Goal: Task Accomplishment & Management: Manage account settings

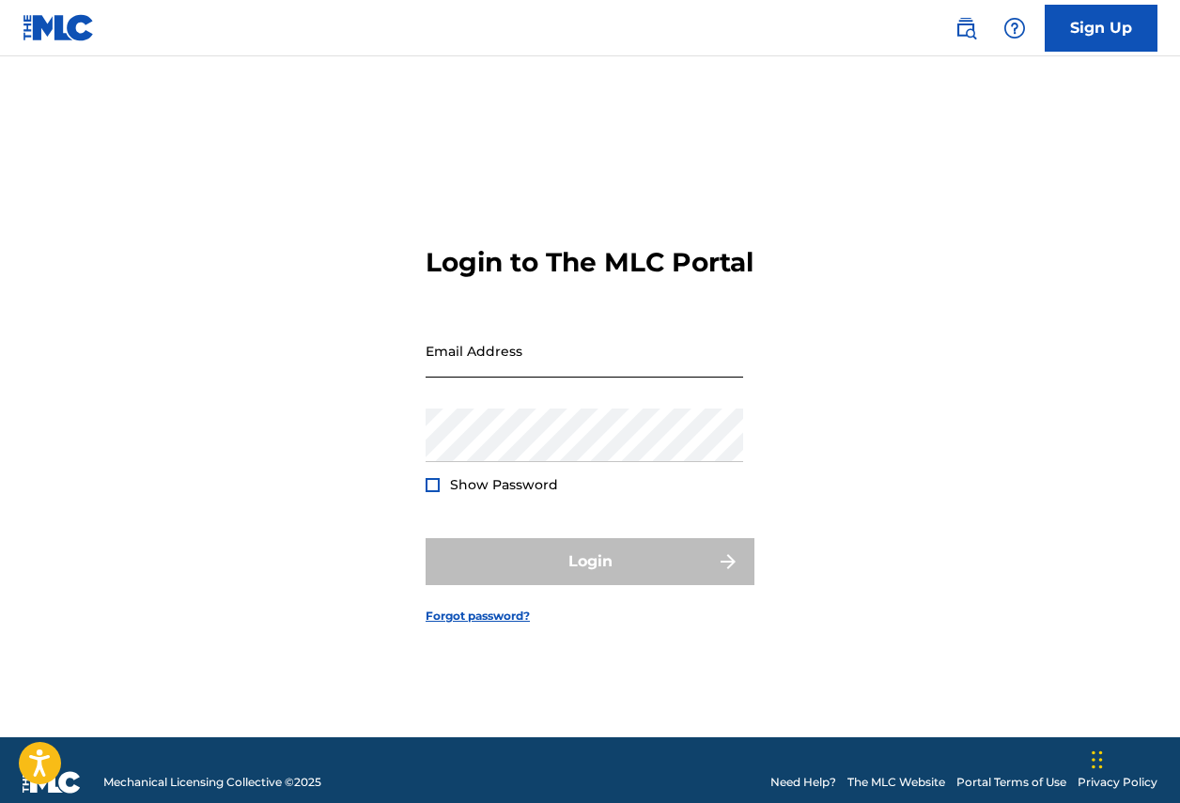
click at [520, 355] on input "Email Address" at bounding box center [585, 351] width 318 height 54
type input "[EMAIL_ADDRESS][DOMAIN_NAME]"
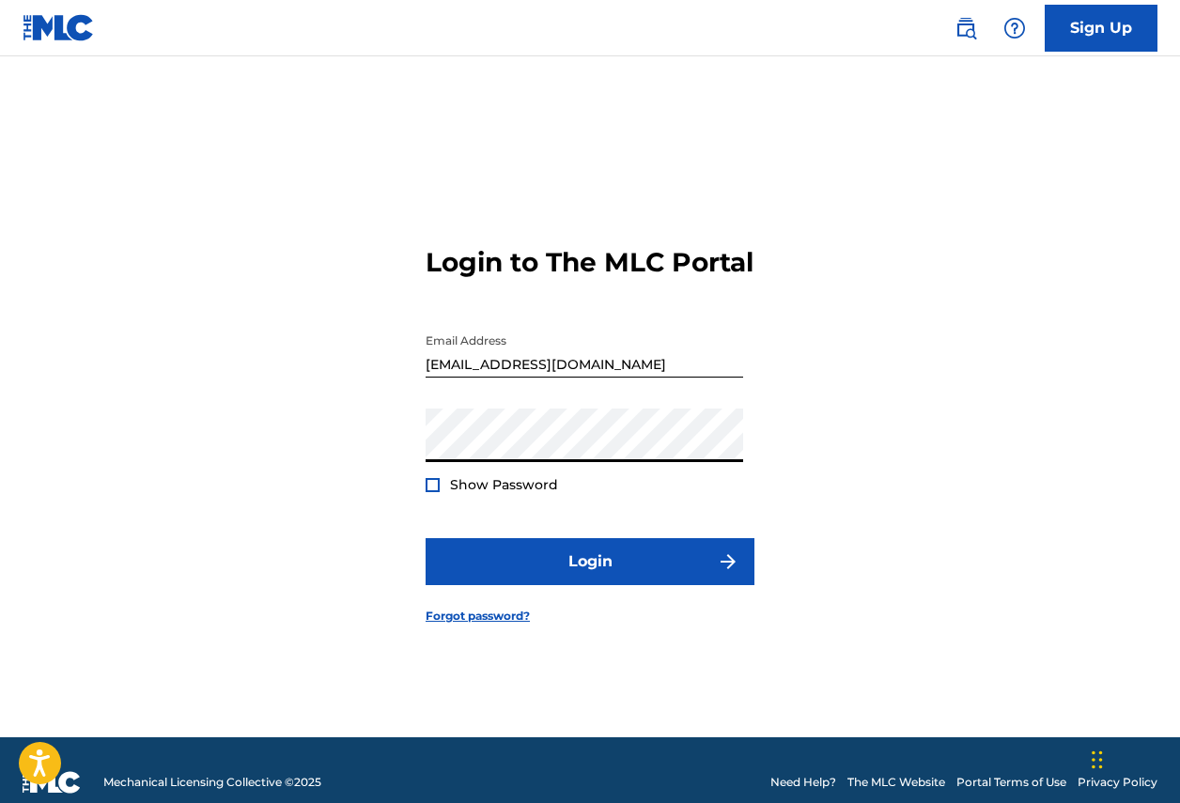
click at [426, 538] on button "Login" at bounding box center [590, 561] width 329 height 47
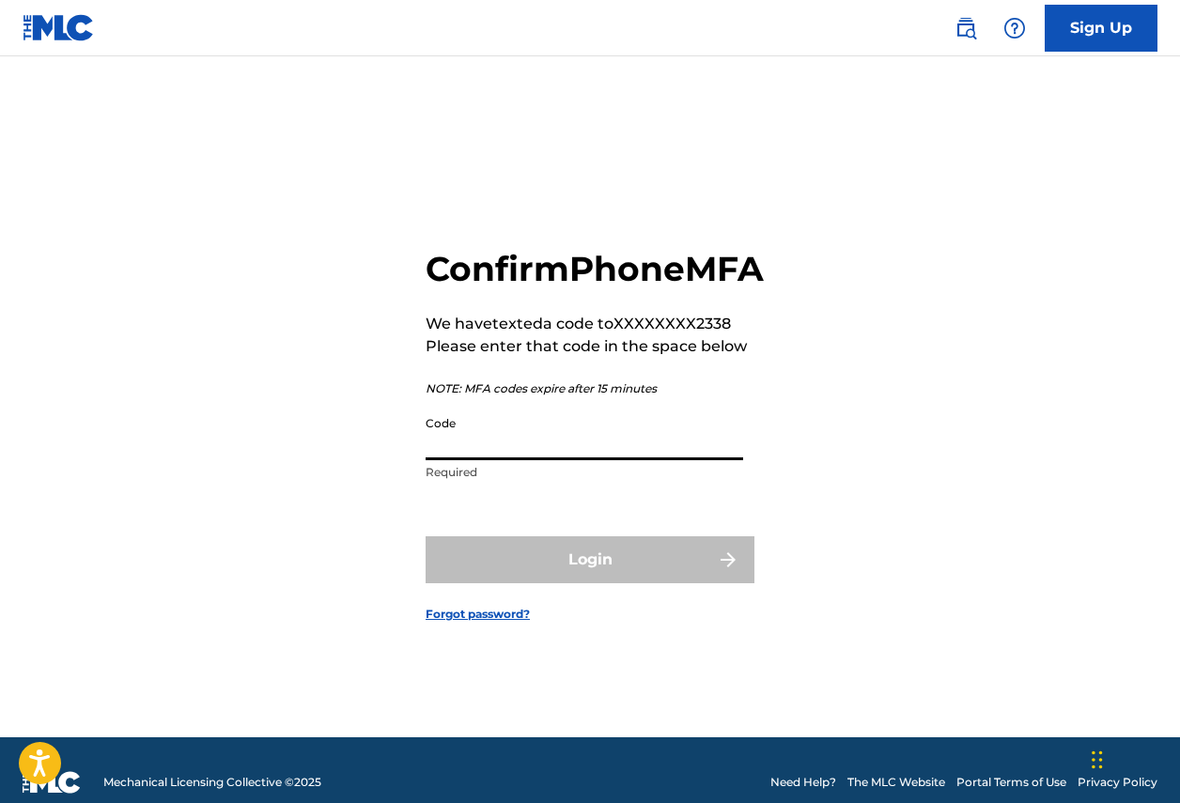
click at [528, 460] on input "Code" at bounding box center [585, 434] width 318 height 54
click at [363, 620] on div "Confirm Phone MFA We have texted a code to XXXXXXXX2338 Please enter that code …" at bounding box center [590, 420] width 1180 height 634
click at [443, 460] on input "Code" at bounding box center [585, 434] width 318 height 54
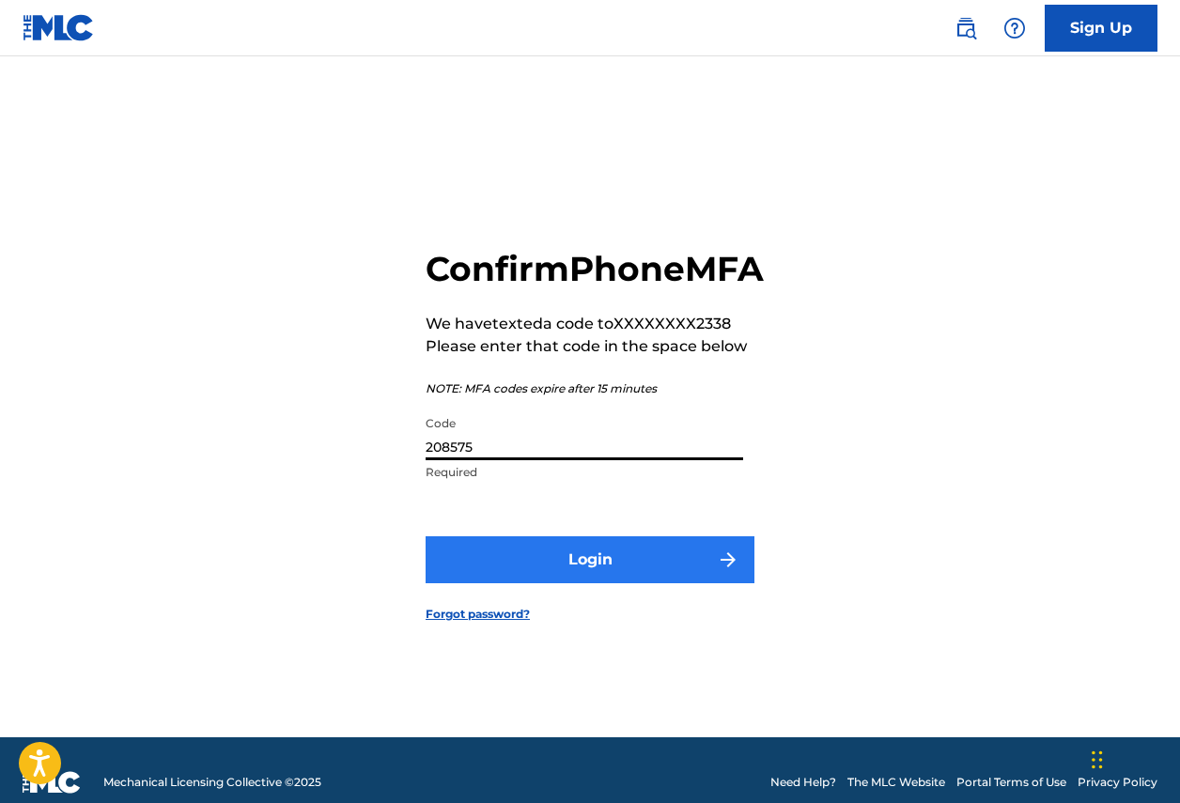
type input "208575"
click at [623, 562] on button "Login" at bounding box center [590, 559] width 329 height 47
